Goal: Task Accomplishment & Management: Use online tool/utility

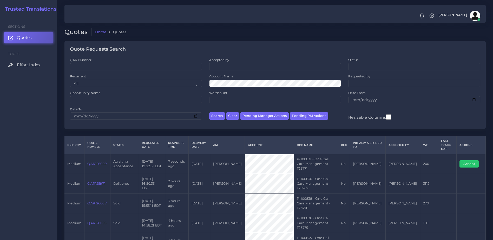
click at [92, 162] on link "QAR126020" at bounding box center [96, 164] width 19 height 4
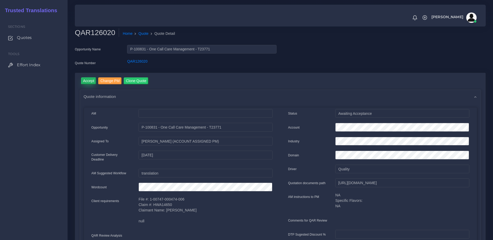
click at [91, 78] on input "Accept" at bounding box center [88, 80] width 15 height 7
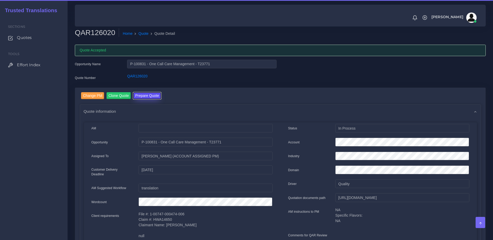
click at [149, 95] on button "Prepare Quote" at bounding box center [147, 95] width 28 height 7
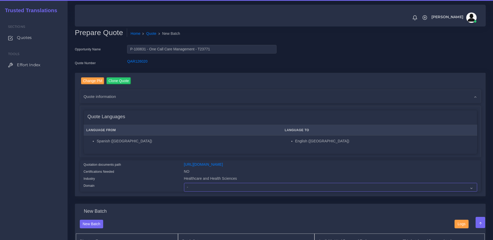
click at [203, 191] on select "- Advertising and Media Agriculture, Forestry and Fishing Architecture, Buildin…" at bounding box center [330, 187] width 293 height 9
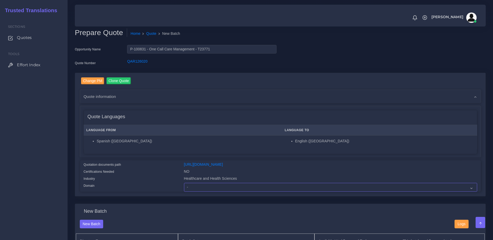
select select "Healthcare and Health Sciences"
click at [184, 187] on select "- Advertising and Media Agriculture, Forestry and Fishing Architecture, Buildin…" at bounding box center [330, 187] width 293 height 9
click at [133, 168] on div "Quotation documents path" at bounding box center [130, 165] width 100 height 7
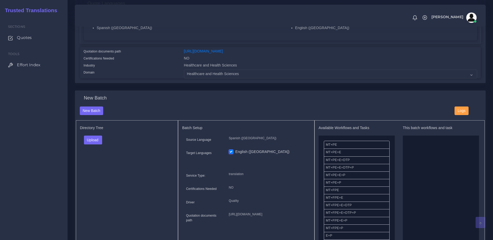
scroll to position [118, 0]
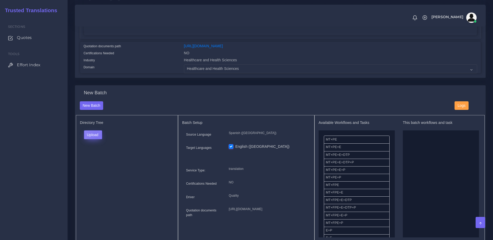
click at [97, 139] on button "Upload" at bounding box center [93, 134] width 18 height 9
click at [101, 158] on label "Files" at bounding box center [102, 154] width 36 height 6
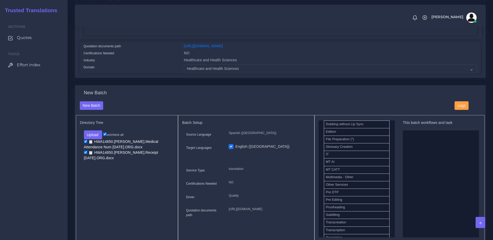
scroll to position [231, 0]
drag, startPoint x: 345, startPoint y: 192, endPoint x: 432, endPoint y: 196, distance: 87.1
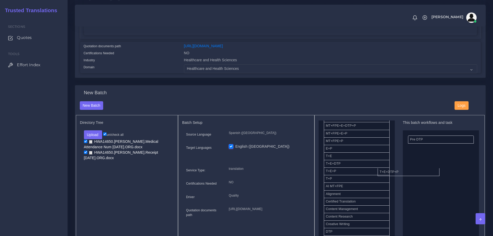
drag, startPoint x: 339, startPoint y: 176, endPoint x: 464, endPoint y: 172, distance: 124.5
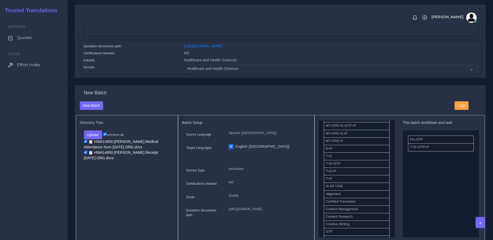
scroll to position [209, 0]
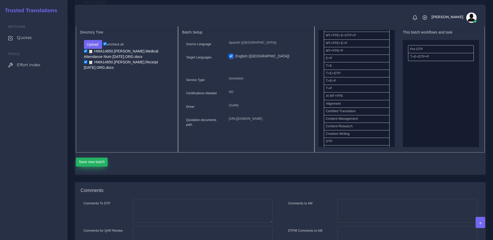
click at [97, 166] on button "Save new batch" at bounding box center [92, 162] width 32 height 9
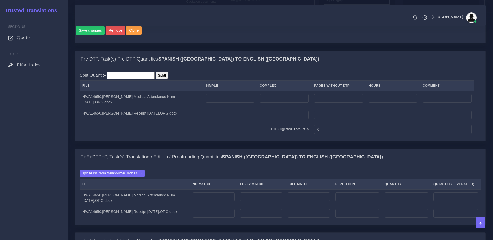
scroll to position [355, 0]
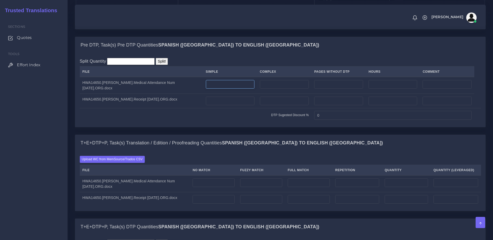
click at [214, 89] on input "number" at bounding box center [230, 84] width 49 height 9
click at [280, 105] on input "number" at bounding box center [284, 101] width 49 height 9
type input "1"
click at [243, 89] on input "number" at bounding box center [230, 84] width 49 height 9
type input "3"
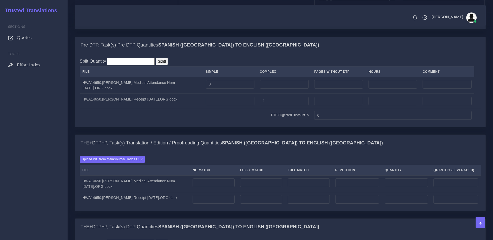
click at [241, 122] on td "DTP Sugested Discount %" at bounding box center [196, 115] width 232 height 14
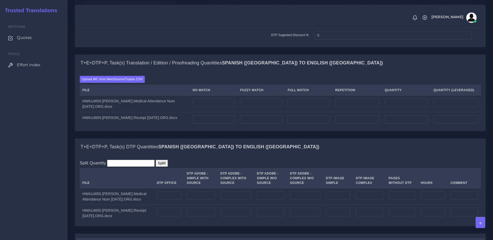
scroll to position [432, 0]
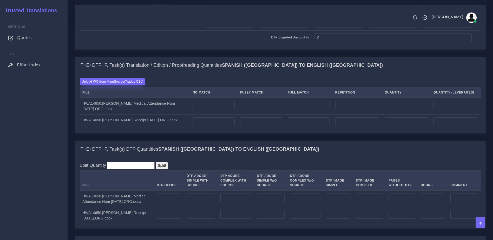
click at [114, 85] on label "Upload WC from MemSource/Trados CSV" at bounding box center [112, 81] width 65 height 7
click at [0, 0] on input "Upload WC from MemSource/Trados CSV" at bounding box center [0, 0] width 0 height 0
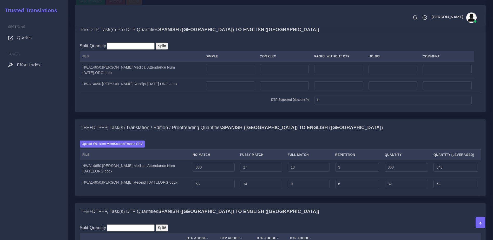
scroll to position [391, 0]
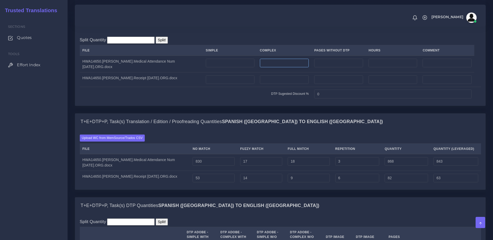
click at [292, 68] on input "number" at bounding box center [284, 63] width 49 height 9
click at [236, 68] on input "number" at bounding box center [230, 63] width 49 height 9
type input "3"
click at [273, 84] on input "number" at bounding box center [284, 79] width 49 height 9
type input "1"
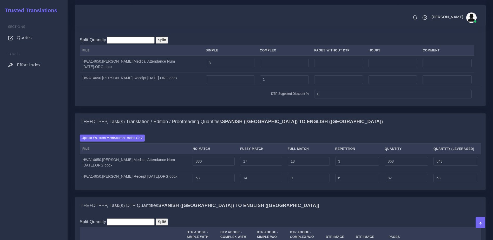
click at [272, 101] on td "DTP Sugested Discount %" at bounding box center [196, 94] width 232 height 14
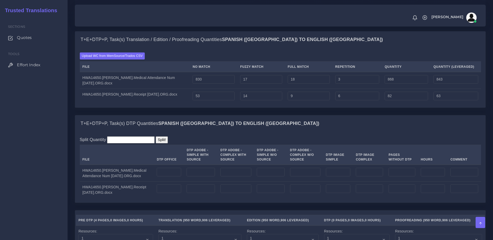
scroll to position [515, 0]
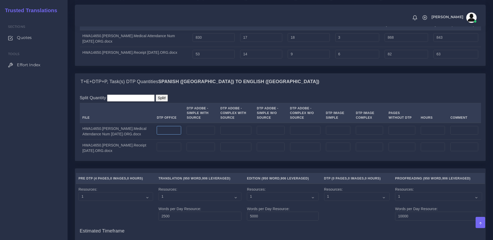
click at [169, 135] on input "number" at bounding box center [169, 130] width 24 height 9
type input "3"
click at [157, 156] on td at bounding box center [169, 148] width 30 height 17
type input "1"
drag, startPoint x: 171, startPoint y: 183, endPoint x: 175, endPoint y: 184, distance: 4.8
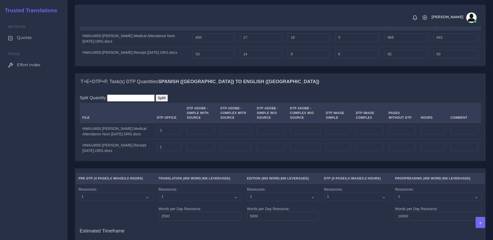
click at [173, 161] on div "Split Quantity Split! File DTP Office DTP Adobe - Simple With Source DTP Adobe …" at bounding box center [280, 125] width 410 height 71
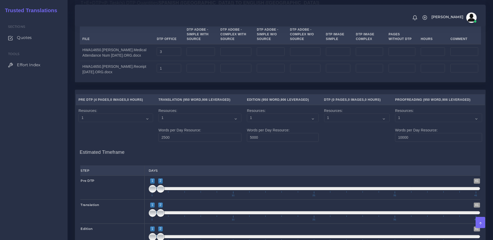
scroll to position [807, 0]
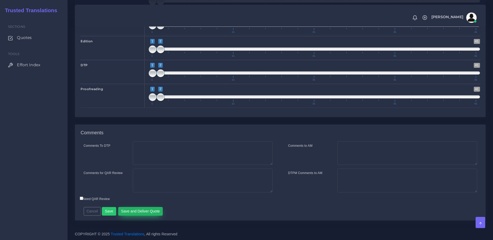
click at [145, 214] on button "Save and Deliver Quote" at bounding box center [140, 211] width 45 height 9
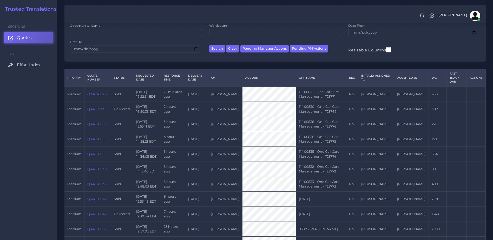
scroll to position [135, 0]
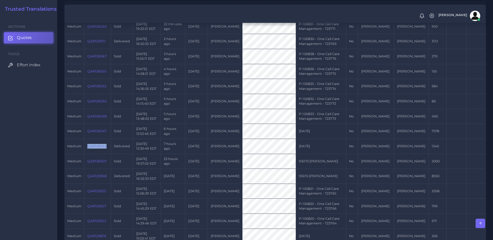
drag, startPoint x: 108, startPoint y: 147, endPoint x: 86, endPoint y: 148, distance: 21.1
click at [86, 148] on td "QAR126042" at bounding box center [97, 146] width 26 height 15
copy link "QAR126042"
